Goal: Entertainment & Leisure: Browse casually

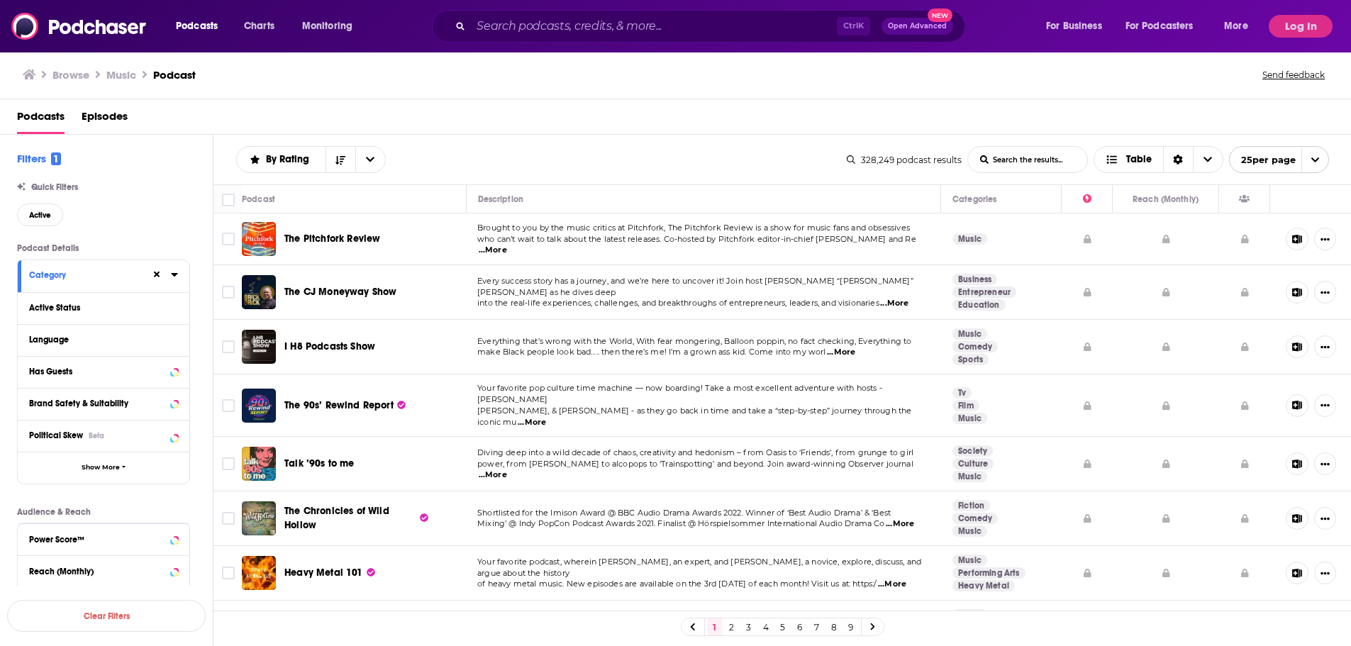
click at [67, 73] on h3 "Browse" at bounding box center [70, 74] width 37 height 13
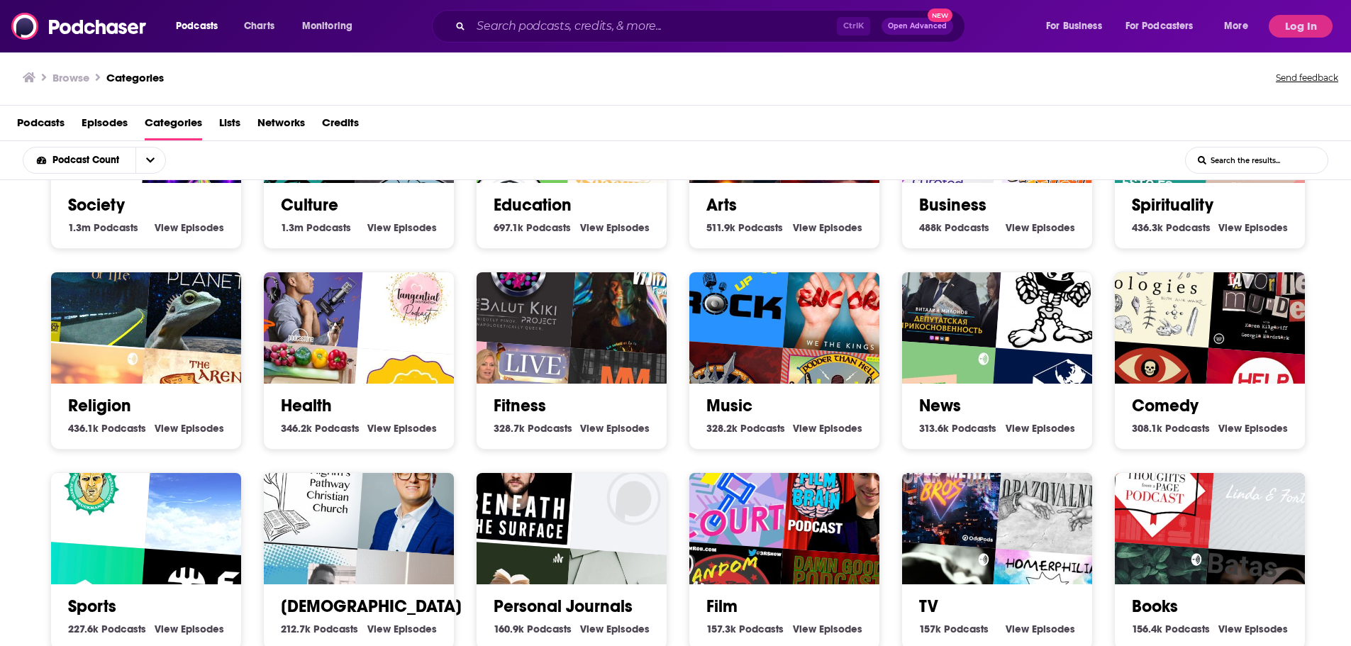
scroll to position [142, 0]
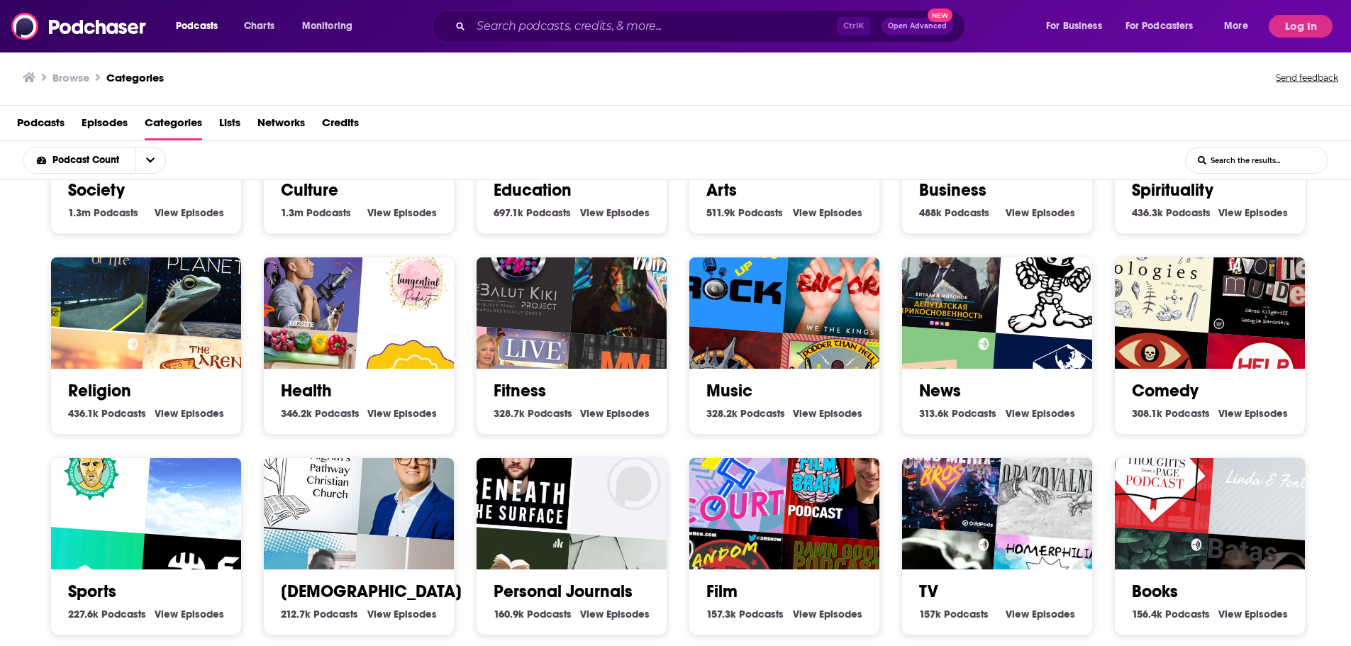
click at [740, 372] on div "Music 328.2k Music Podcasts View Music Episodes" at bounding box center [784, 396] width 167 height 54
click at [820, 394] on h2 "Music" at bounding box center [784, 390] width 156 height 21
click at [723, 395] on link "Music" at bounding box center [729, 390] width 46 height 21
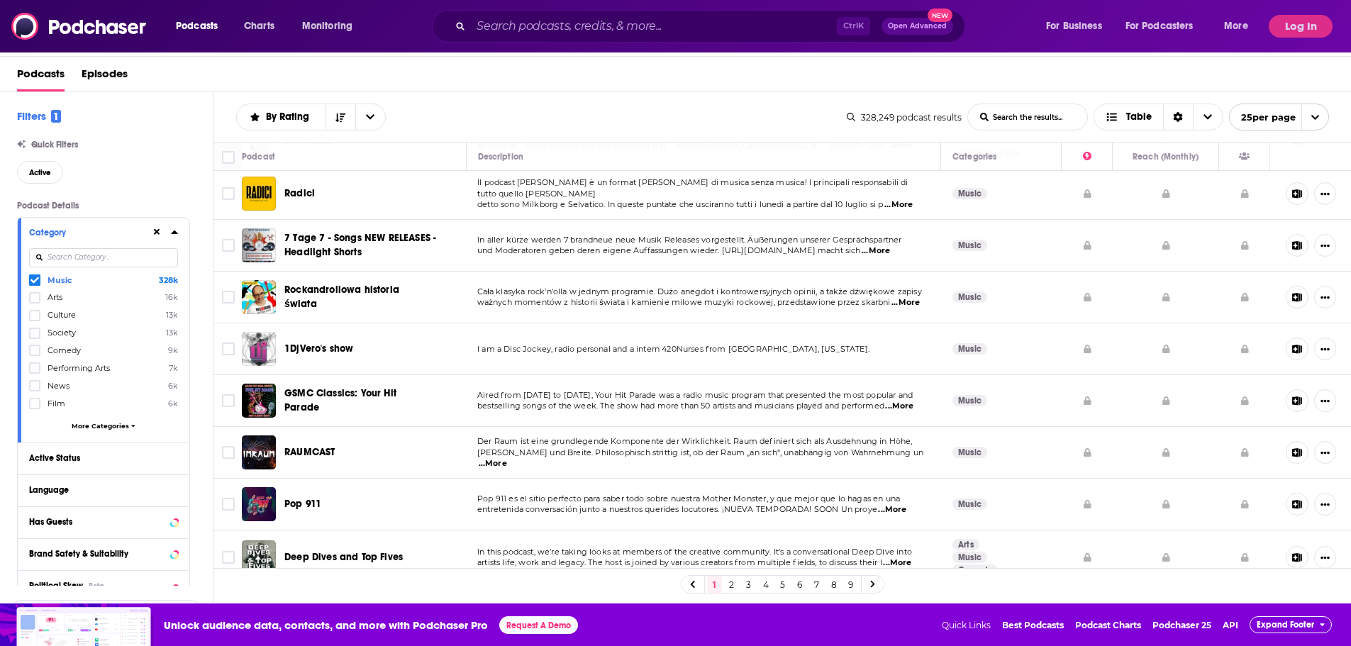
scroll to position [431, 0]
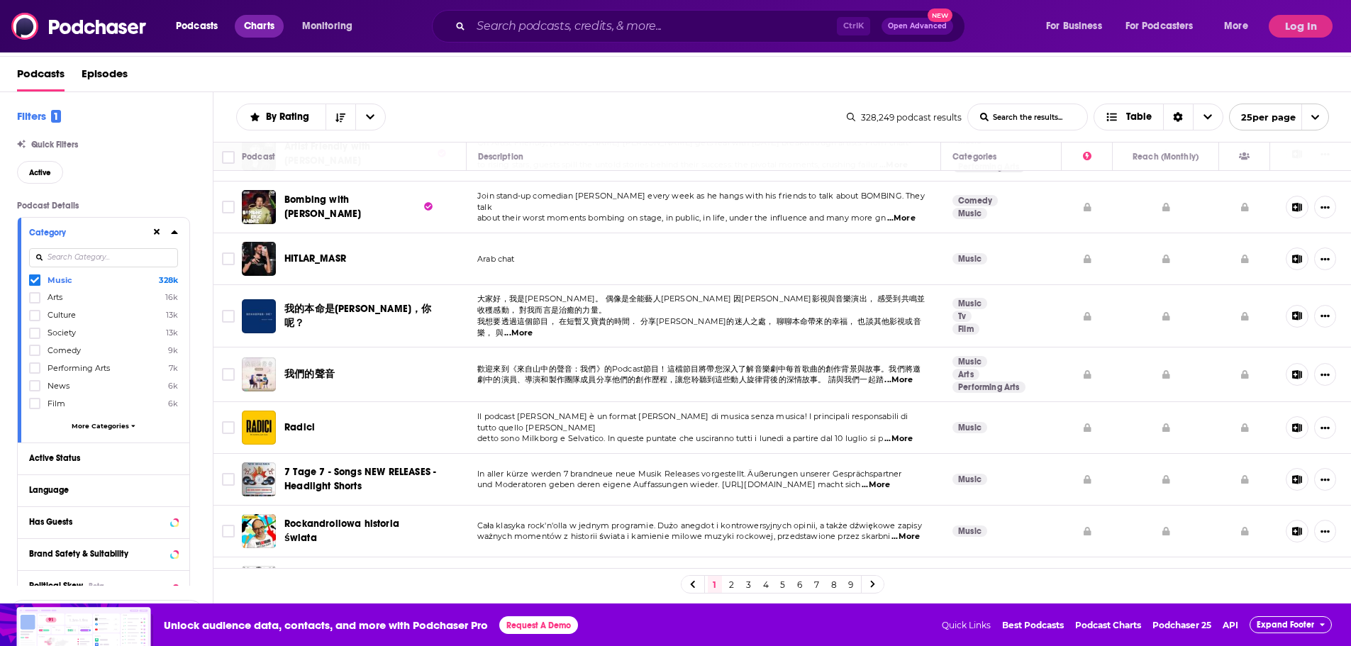
click at [245, 20] on span "Charts" at bounding box center [259, 26] width 30 height 20
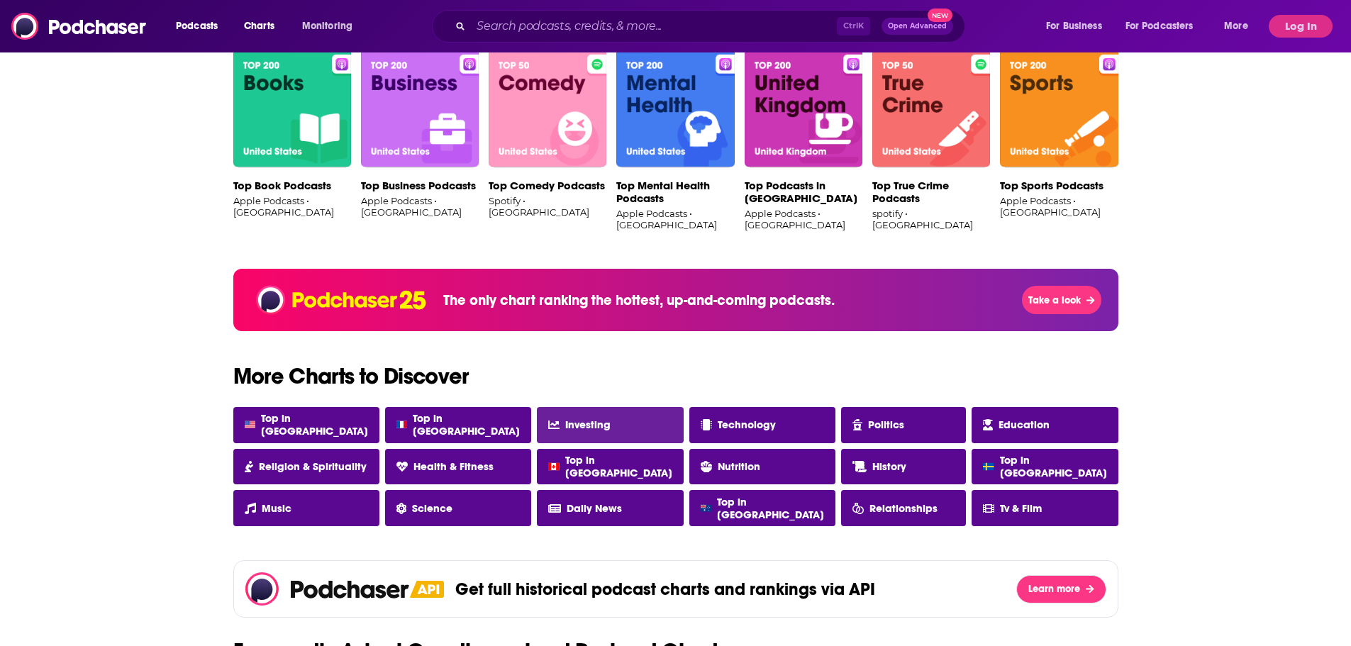
scroll to position [1064, 0]
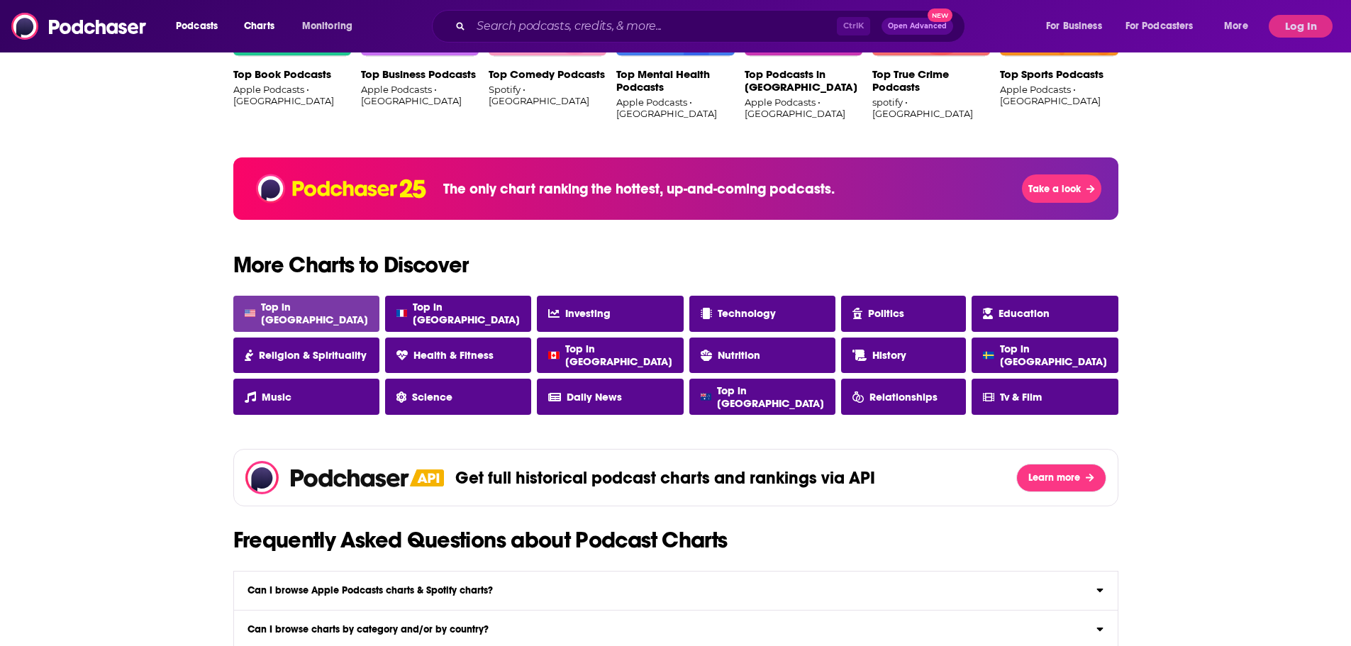
click at [267, 303] on link "Top in [GEOGRAPHIC_DATA]" at bounding box center [306, 314] width 146 height 36
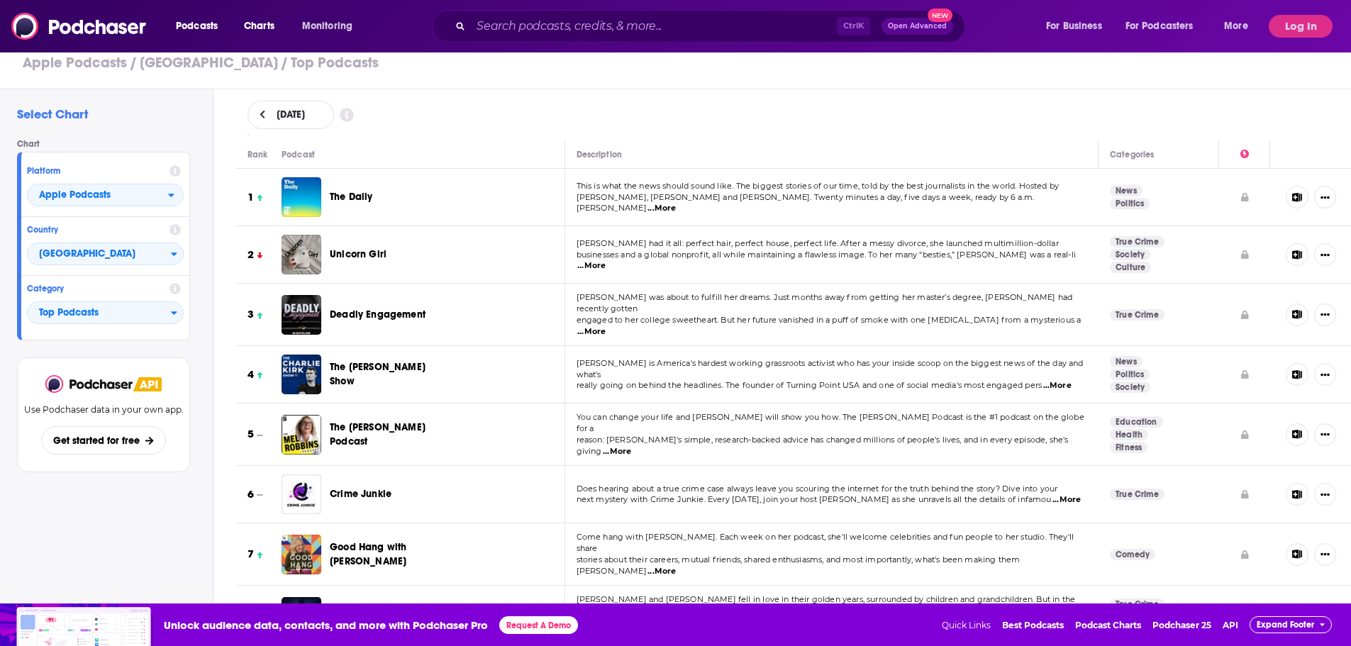
scroll to position [71, 0]
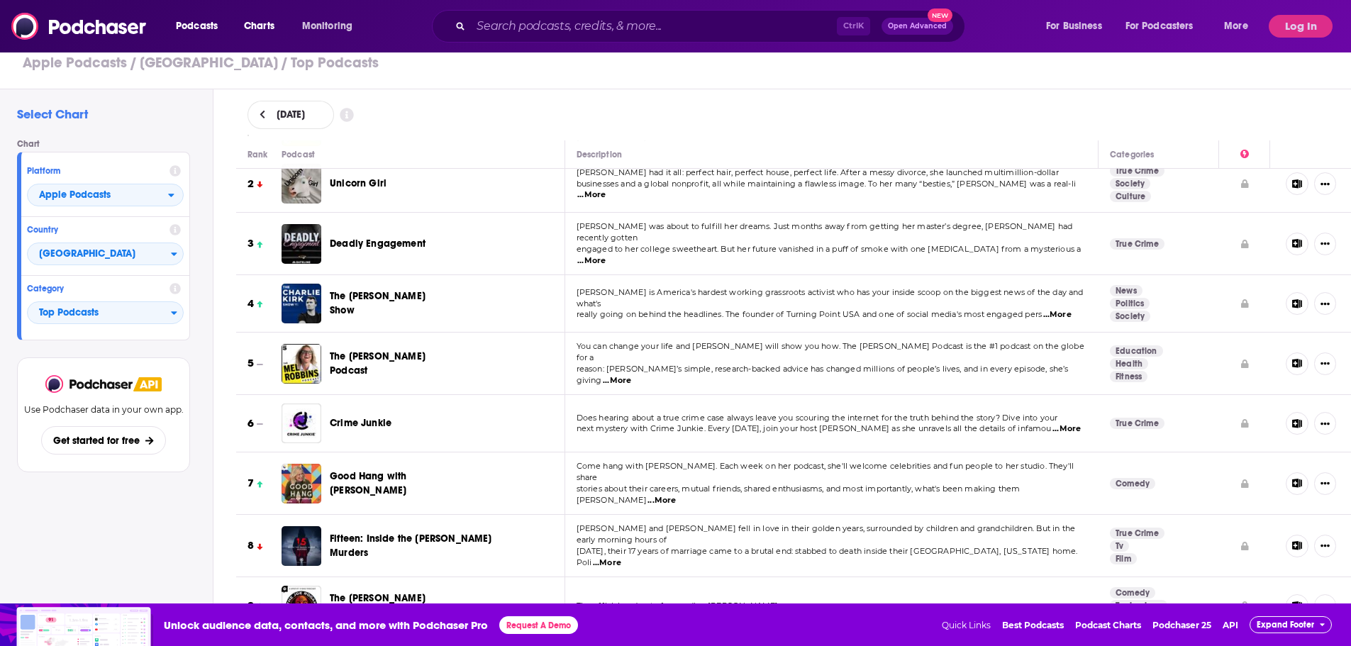
click at [676, 495] on span "...More" at bounding box center [661, 500] width 28 height 11
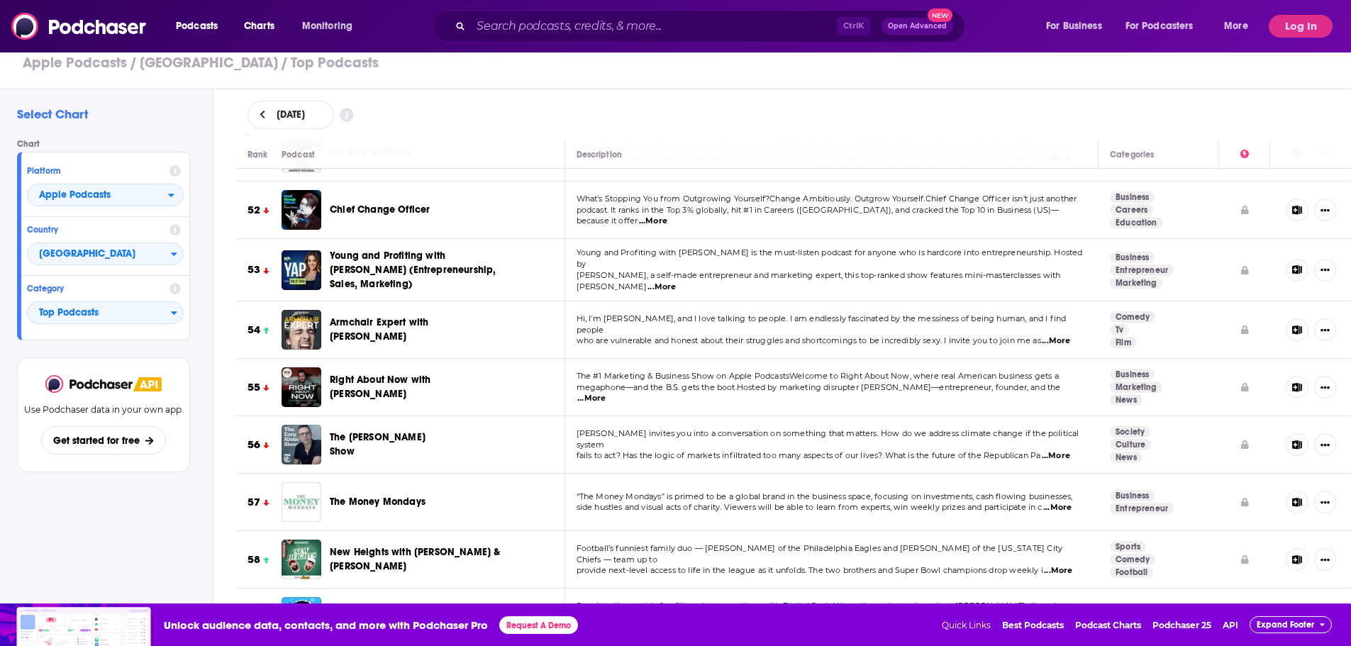
scroll to position [3120, 0]
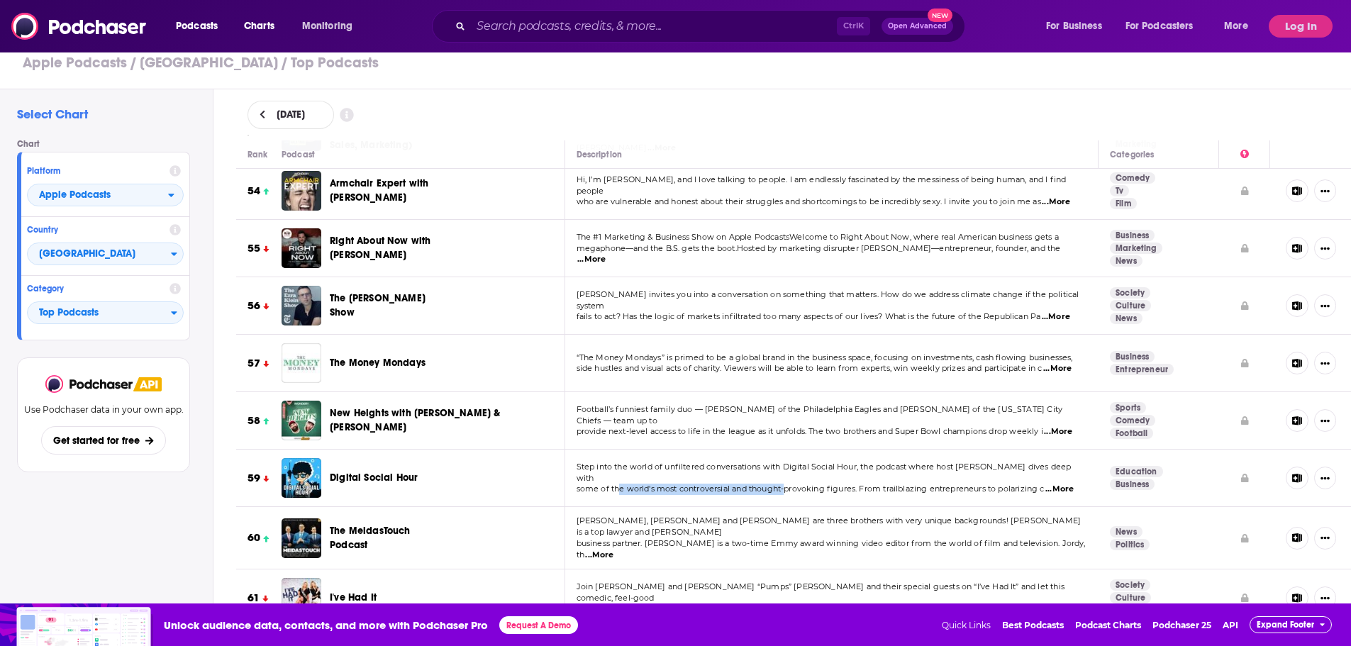
drag, startPoint x: 695, startPoint y: 416, endPoint x: 786, endPoint y: 417, distance: 90.8
click at [786, 484] on span "some of the world's most controversial and thought-provoking figures. From trai…" at bounding box center [810, 489] width 468 height 10
drag, startPoint x: 789, startPoint y: 413, endPoint x: 798, endPoint y: 411, distance: 9.5
click at [789, 484] on span "some of the world's most controversial and thought-provoking figures. From trai…" at bounding box center [810, 489] width 468 height 10
click at [924, 462] on span "Step into the world of unfiltered conversations with Digital Social Hour, the p…" at bounding box center [823, 472] width 495 height 21
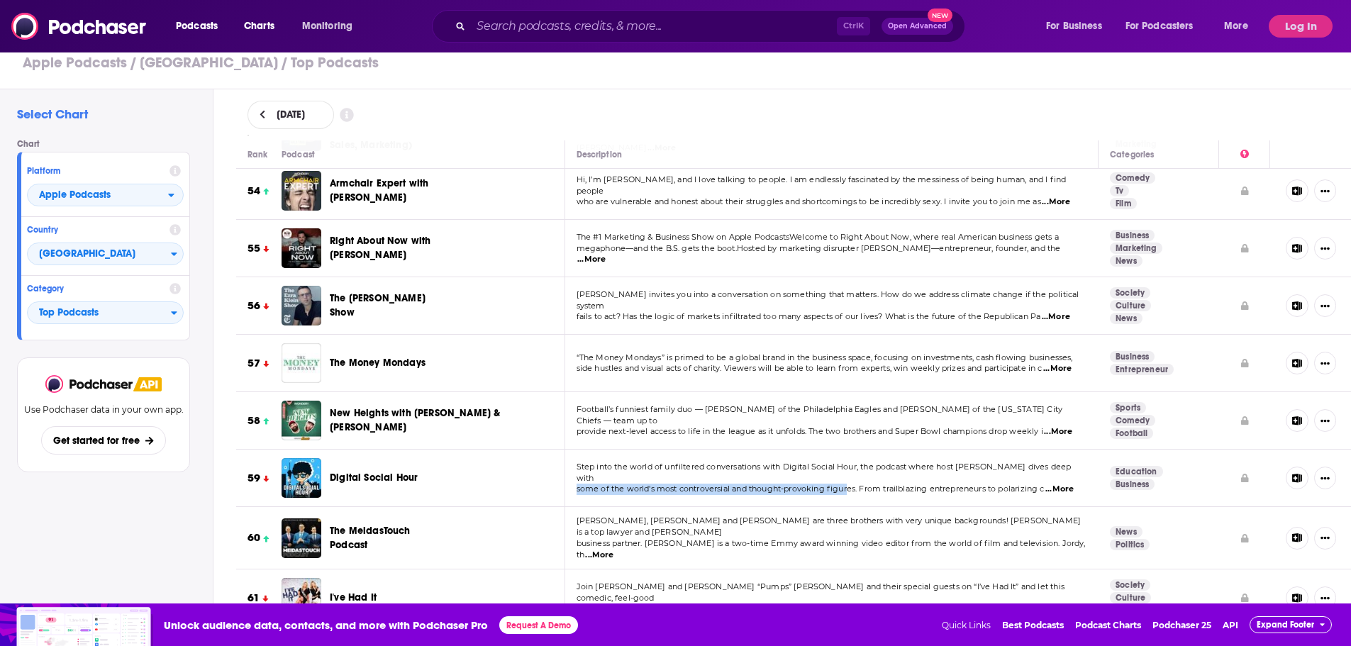
drag, startPoint x: 572, startPoint y: 420, endPoint x: 849, endPoint y: 422, distance: 277.3
click at [849, 450] on td "Step into the world of unfiltered conversations with Digital Social Hour, the p…" at bounding box center [832, 478] width 534 height 57
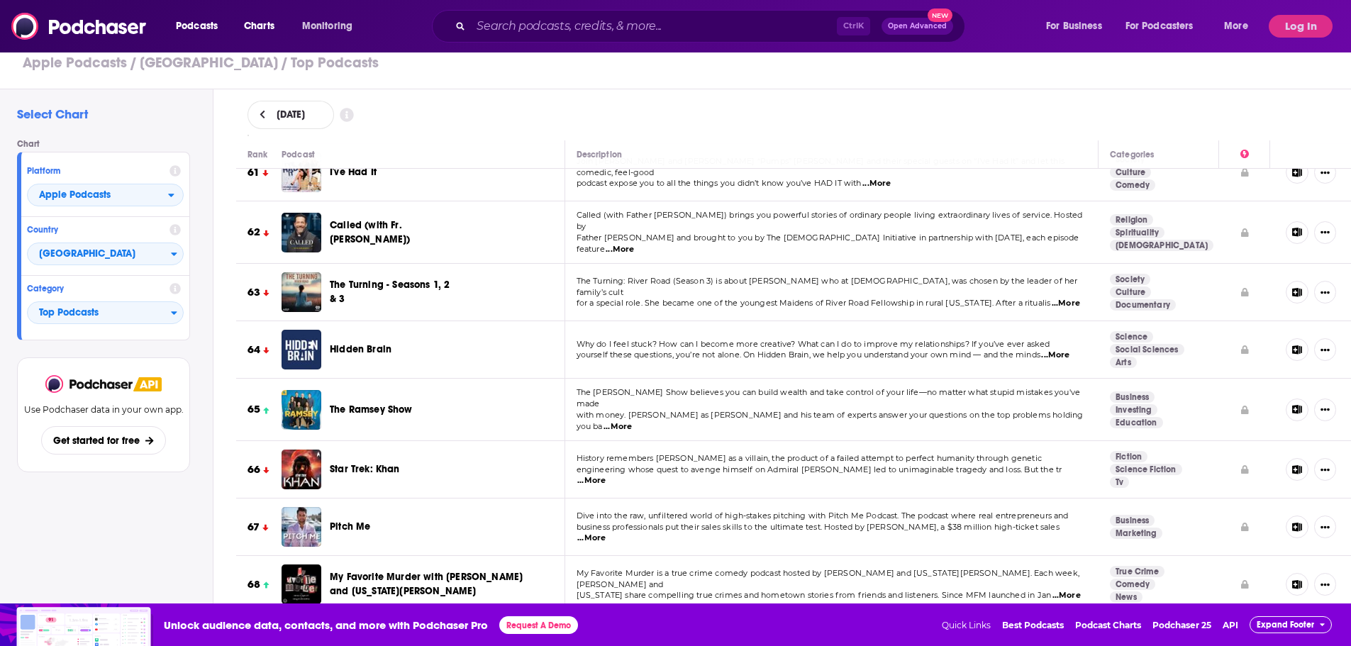
scroll to position [3687, 0]
